Goal: Check status: Check status

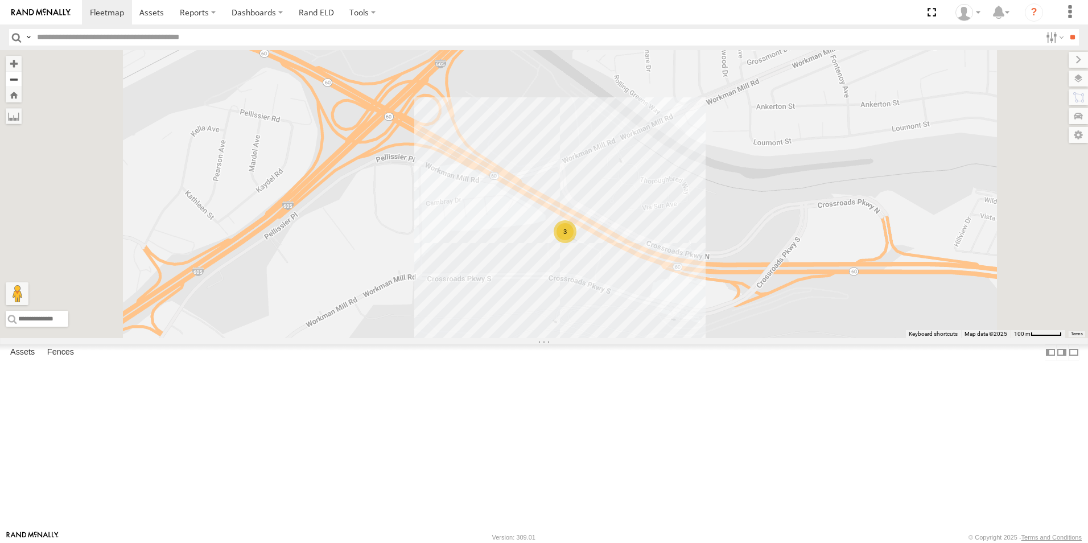
click at [22, 81] on button "Zoom out" at bounding box center [14, 79] width 16 height 16
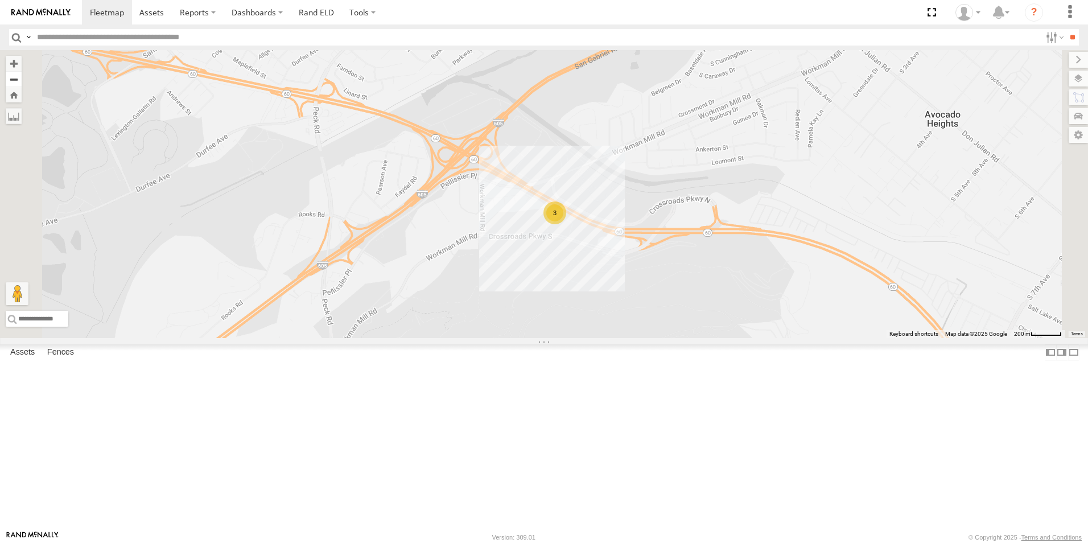
click at [22, 81] on button "Zoom out" at bounding box center [14, 79] width 16 height 16
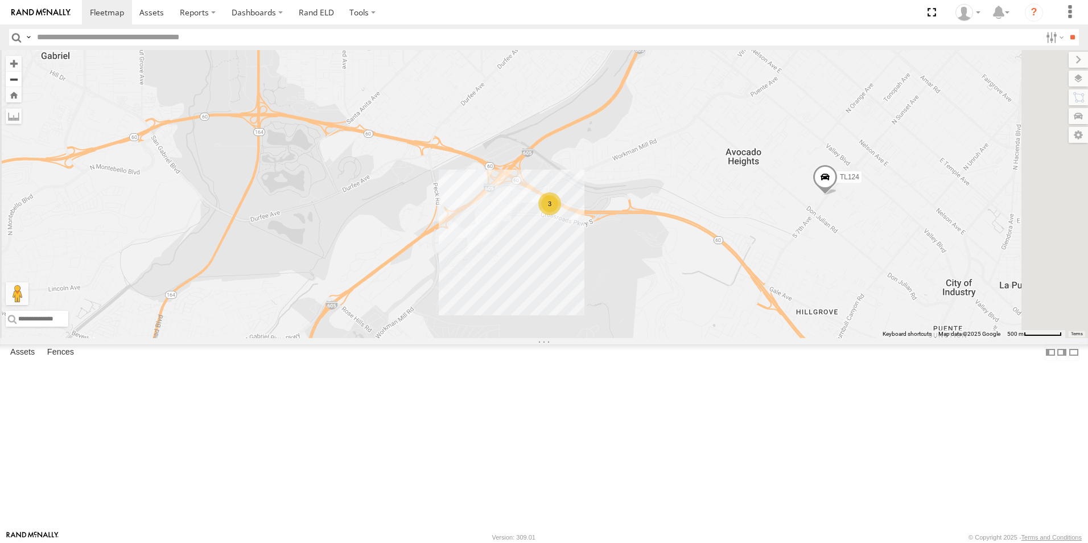
click at [22, 81] on button "Zoom out" at bounding box center [14, 79] width 16 height 16
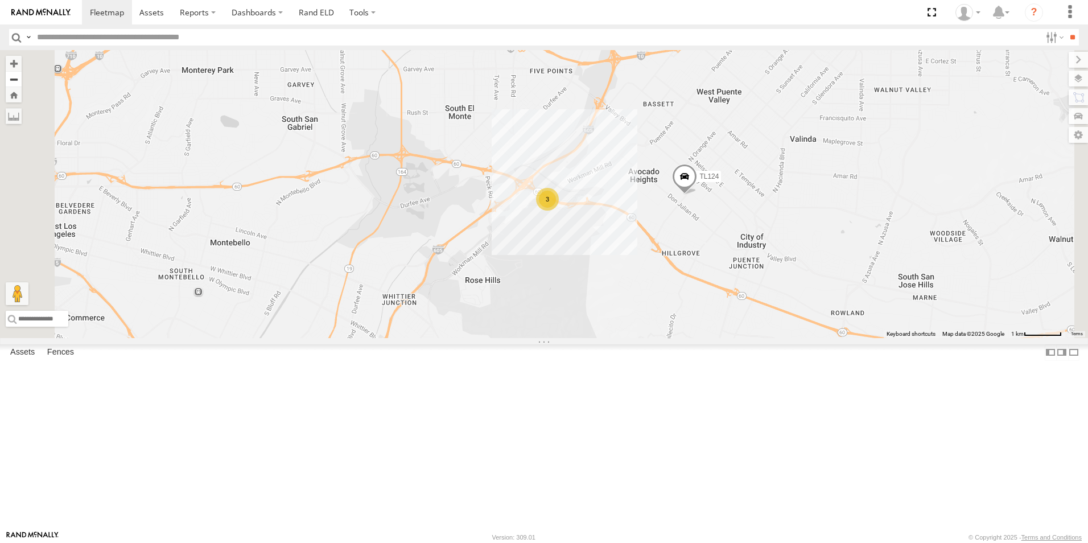
click at [22, 81] on button "Zoom out" at bounding box center [14, 79] width 16 height 16
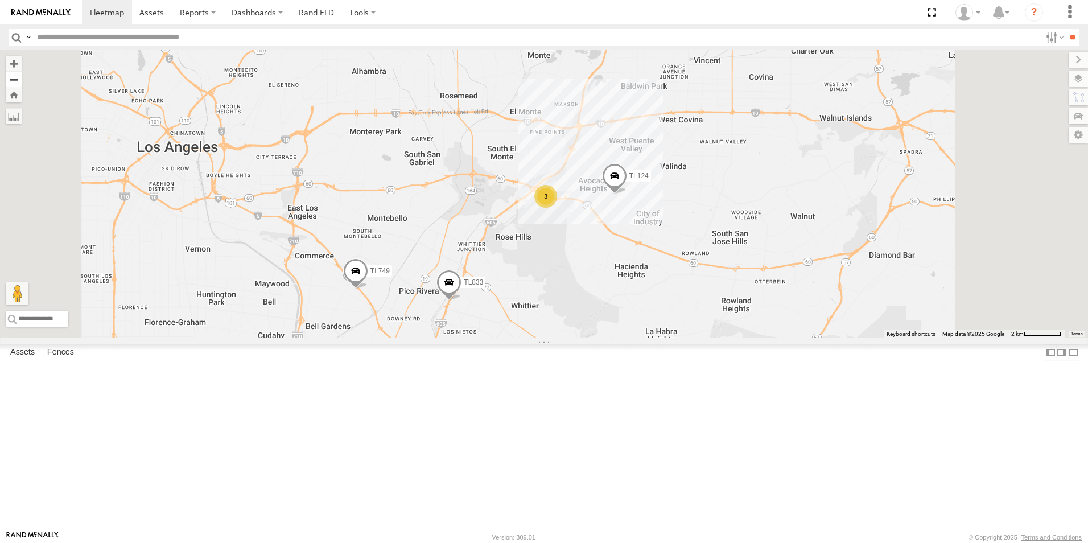
click at [22, 81] on button "Zoom out" at bounding box center [14, 79] width 16 height 16
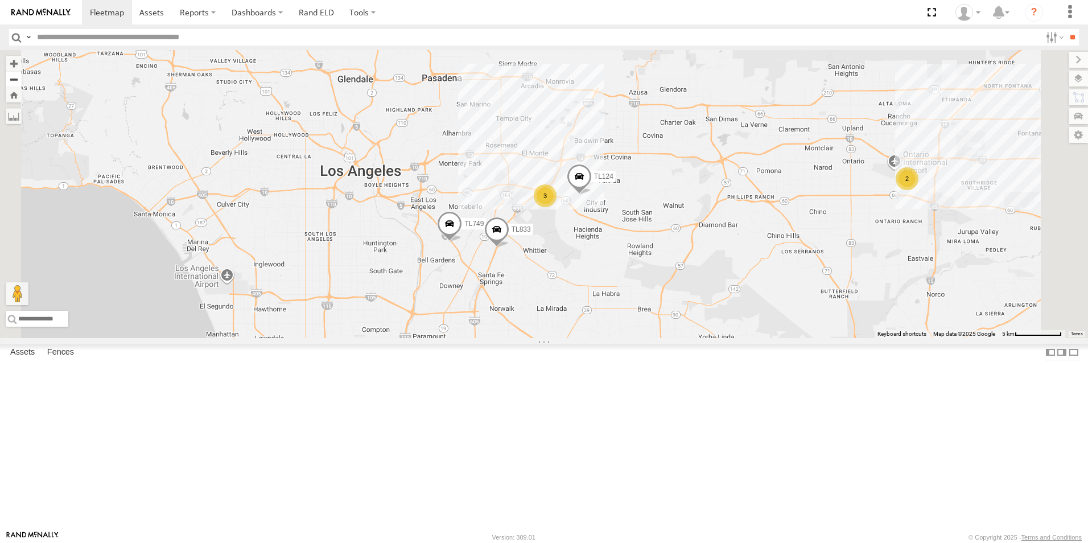
click at [22, 81] on button "Zoom out" at bounding box center [14, 79] width 16 height 16
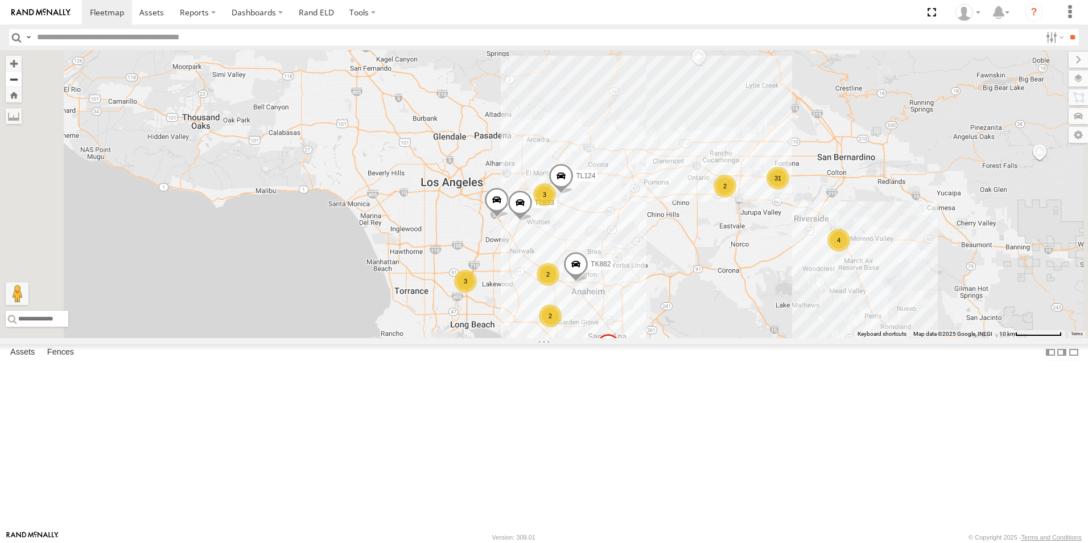
click at [22, 81] on button "Zoom out" at bounding box center [14, 79] width 16 height 16
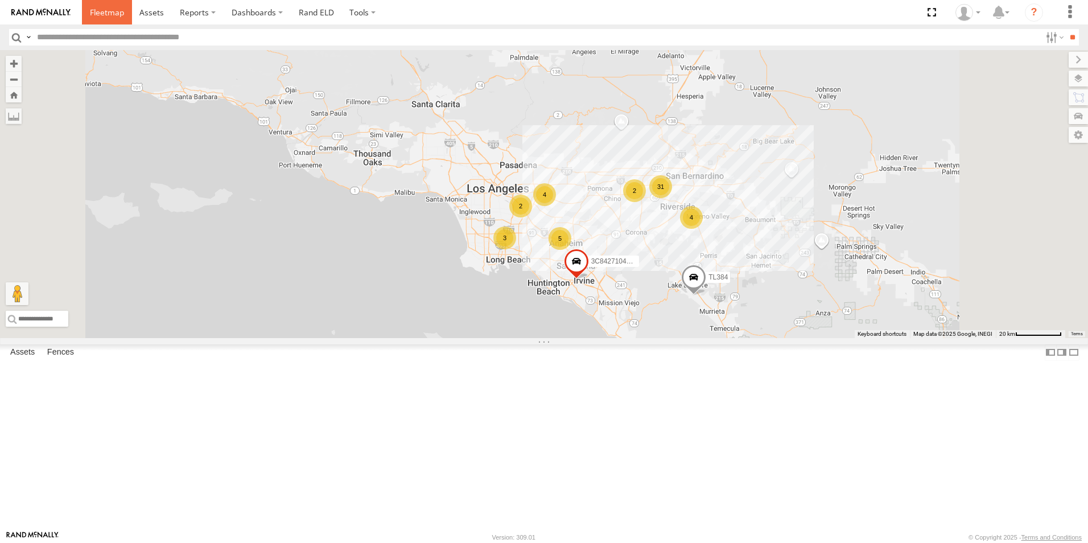
click at [114, 15] on span at bounding box center [107, 12] width 34 height 11
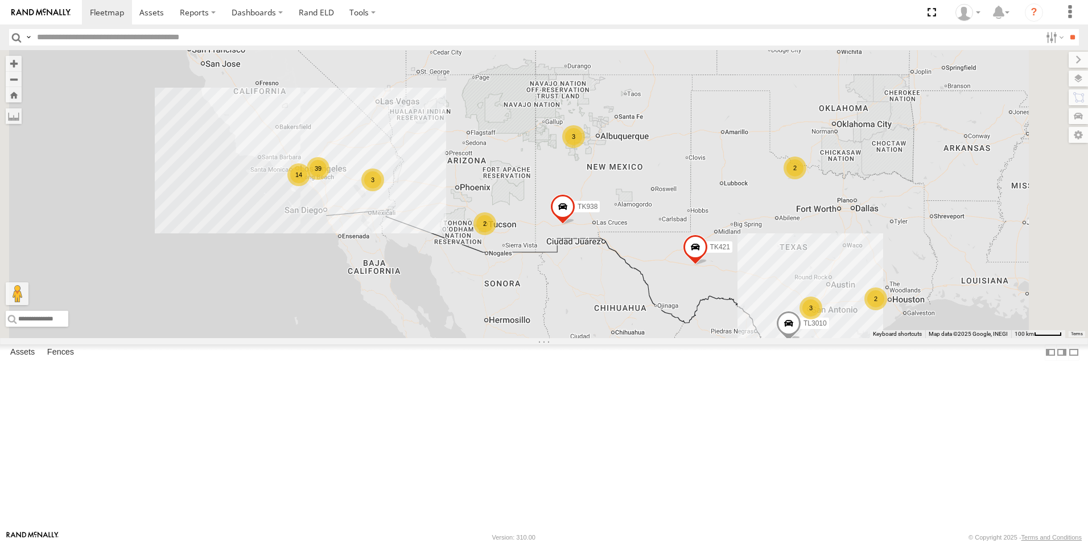
click at [806, 179] on div "2" at bounding box center [794, 167] width 23 height 23
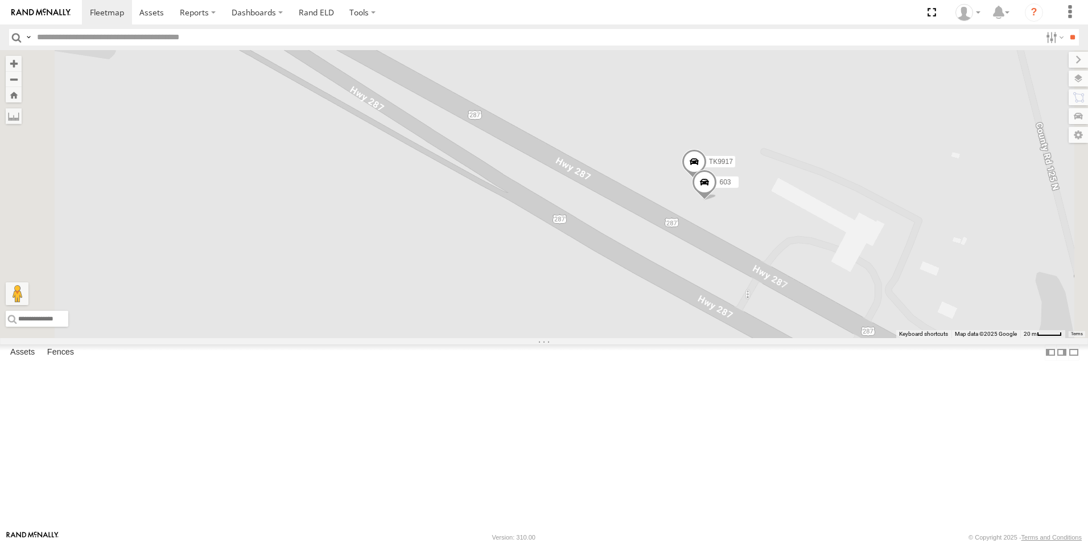
click at [733, 166] on span "TK9917" at bounding box center [721, 162] width 24 height 8
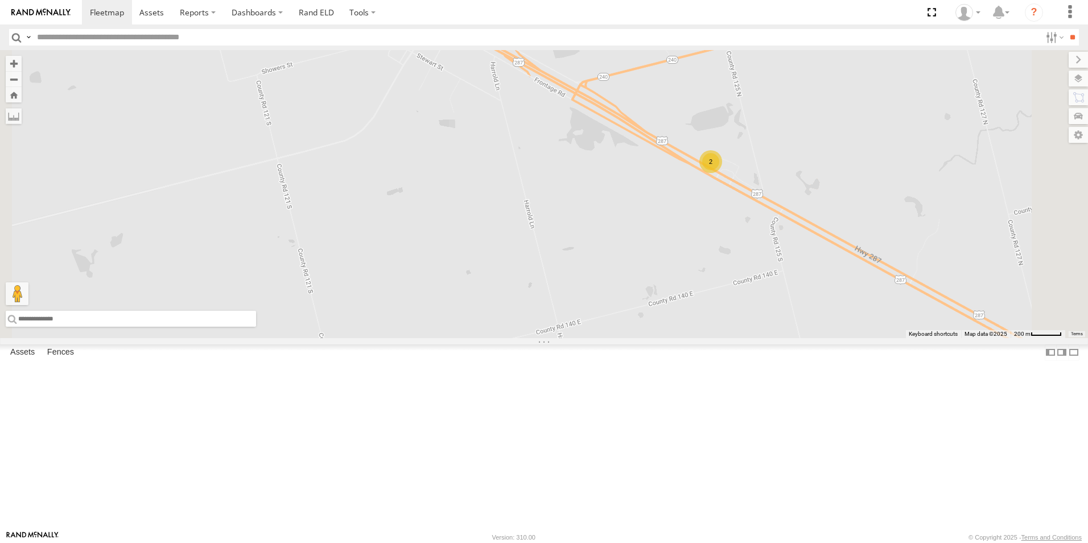
click at [256, 327] on input "text" at bounding box center [131, 319] width 250 height 16
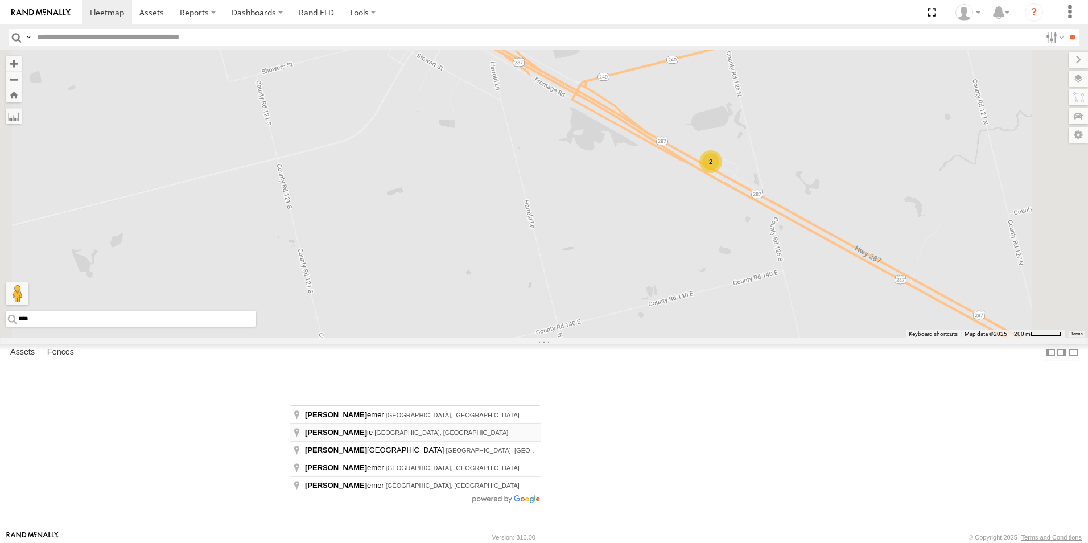
type input "**********"
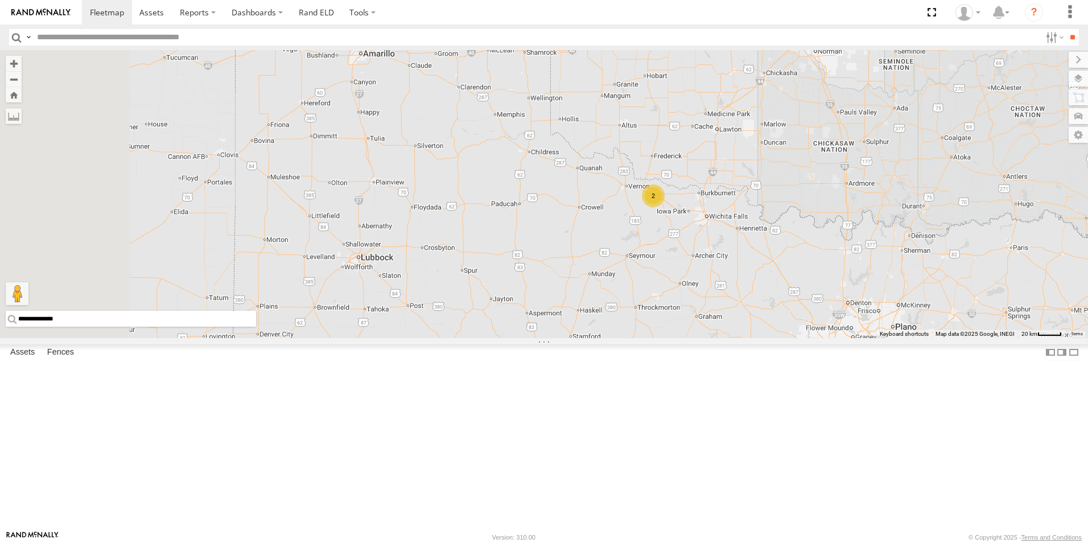
drag, startPoint x: 615, startPoint y: 268, endPoint x: 717, endPoint y: 193, distance: 126.5
click at [717, 193] on div "2" at bounding box center [544, 194] width 1088 height 288
